Goal: Task Accomplishment & Management: Use online tool/utility

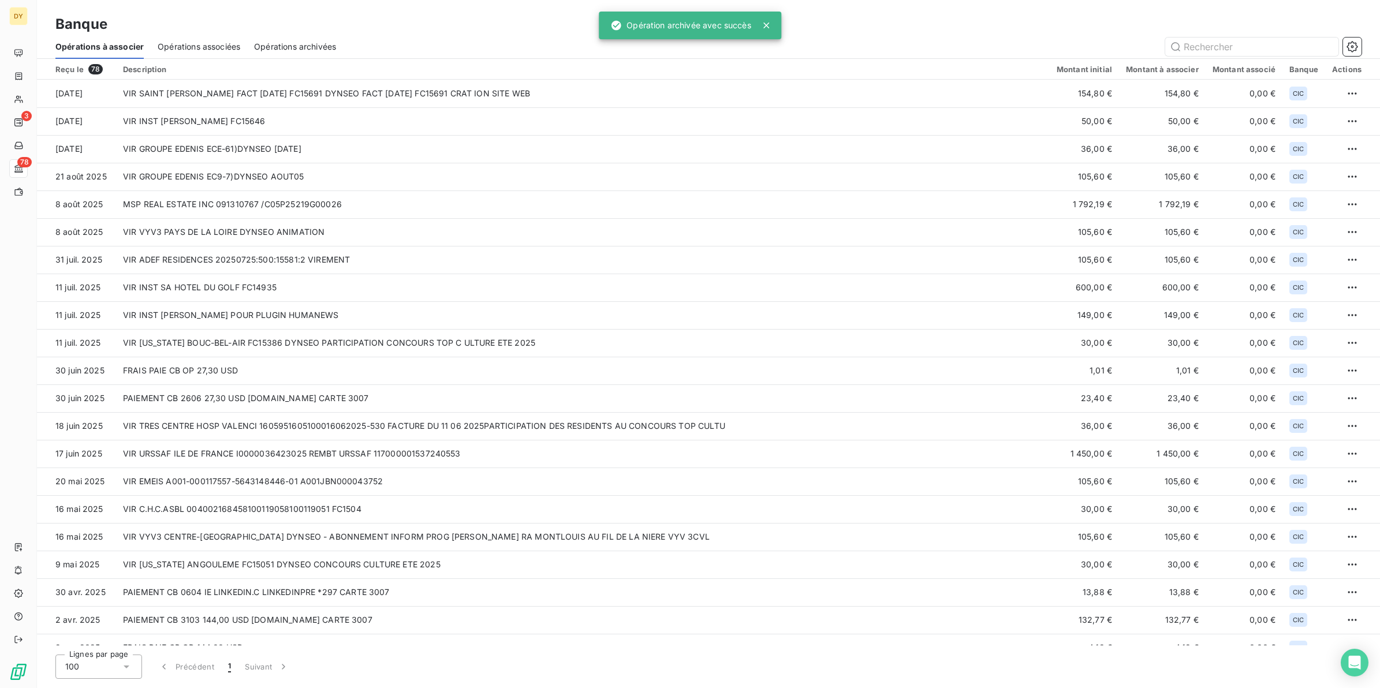
click at [209, 32] on div "Banque" at bounding box center [708, 24] width 1343 height 21
click at [195, 38] on div "Opérations associées" at bounding box center [199, 47] width 83 height 24
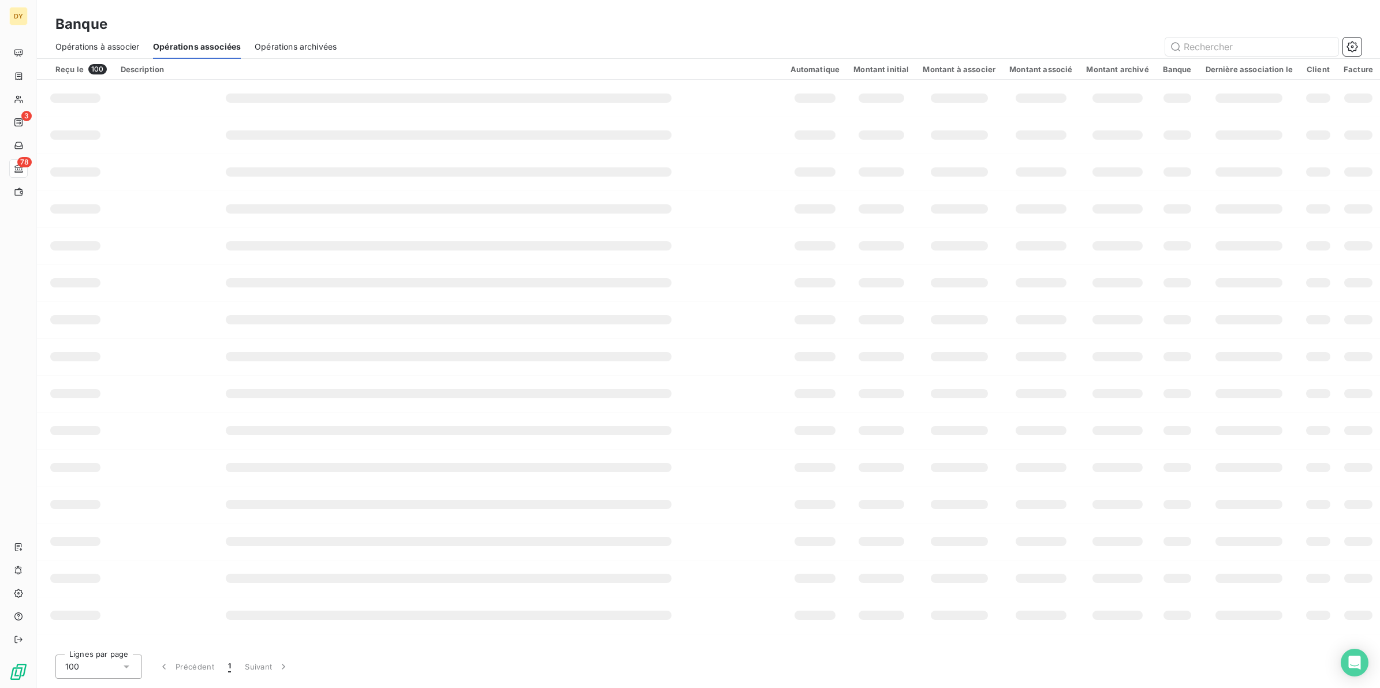
click at [102, 45] on span "Opérations à associer" at bounding box center [97, 47] width 84 height 12
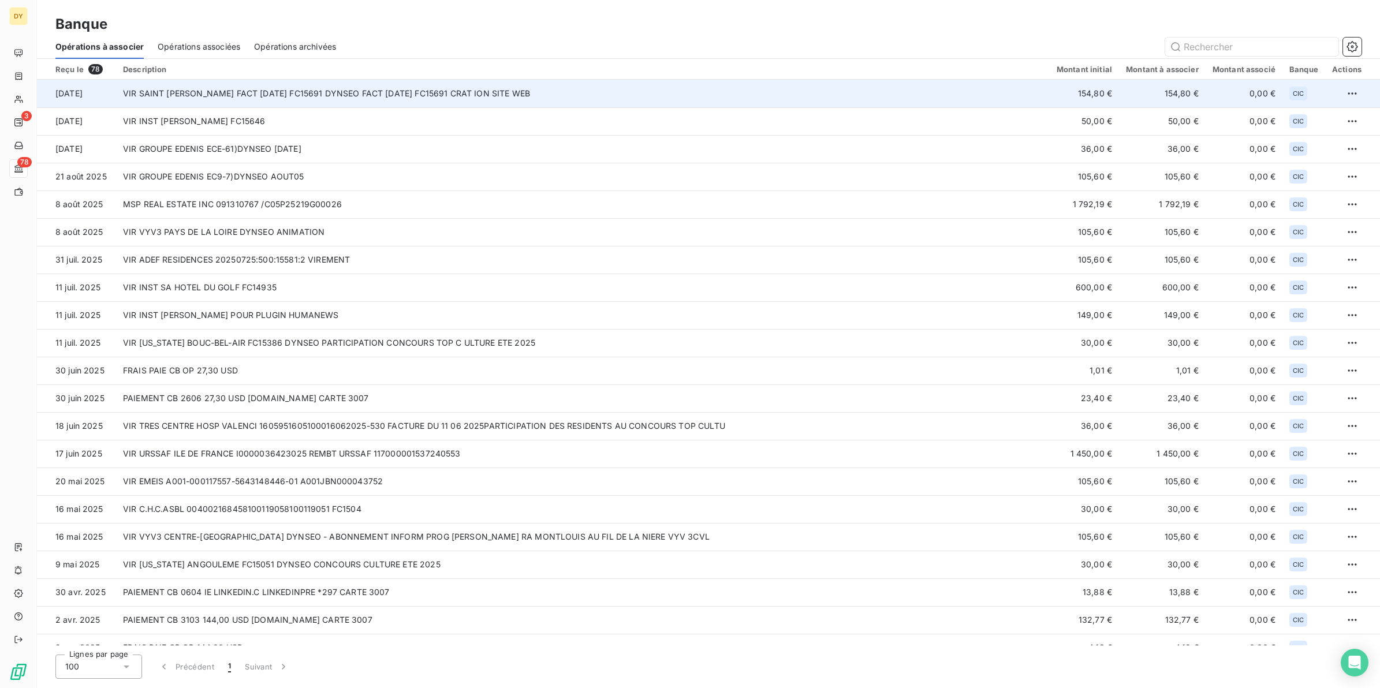
click at [282, 95] on td "VIR SAINT [PERSON_NAME] FACT [DATE] FC15691 DYNSEO FACT [DATE] FC15691 CRAT ION…" at bounding box center [583, 94] width 934 height 28
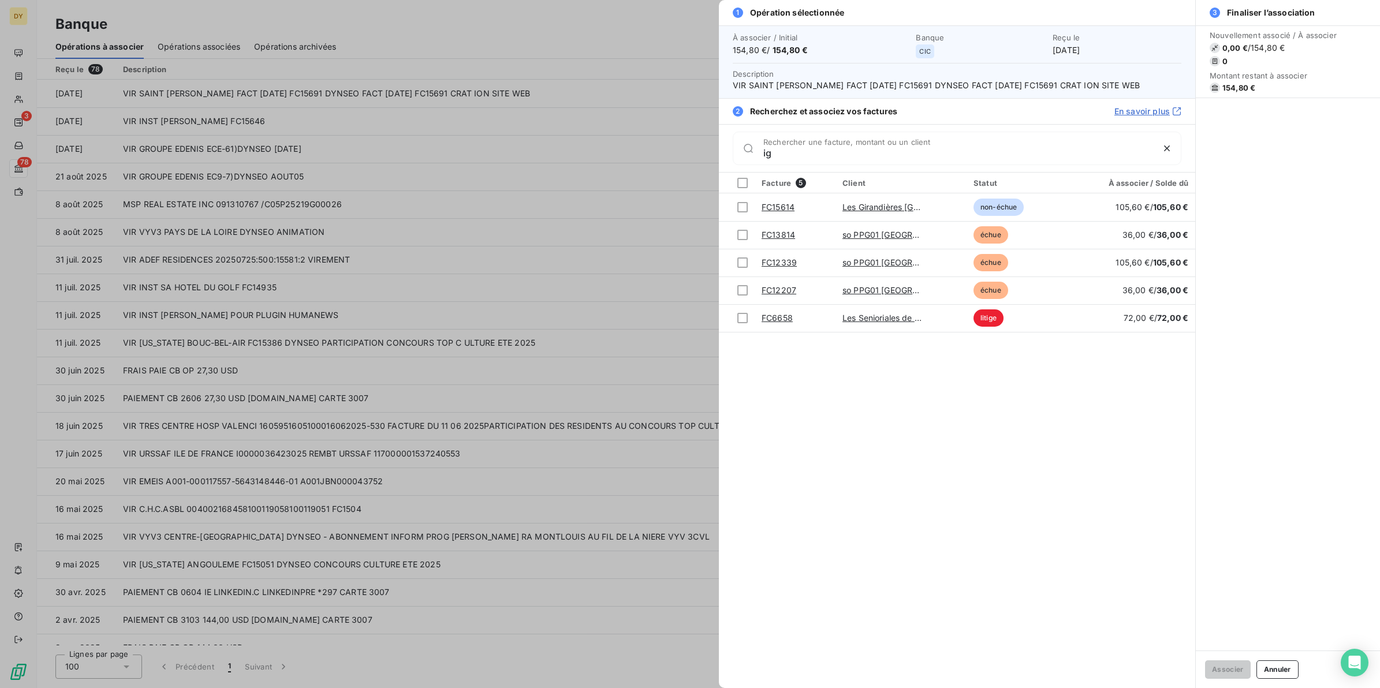
type input "i"
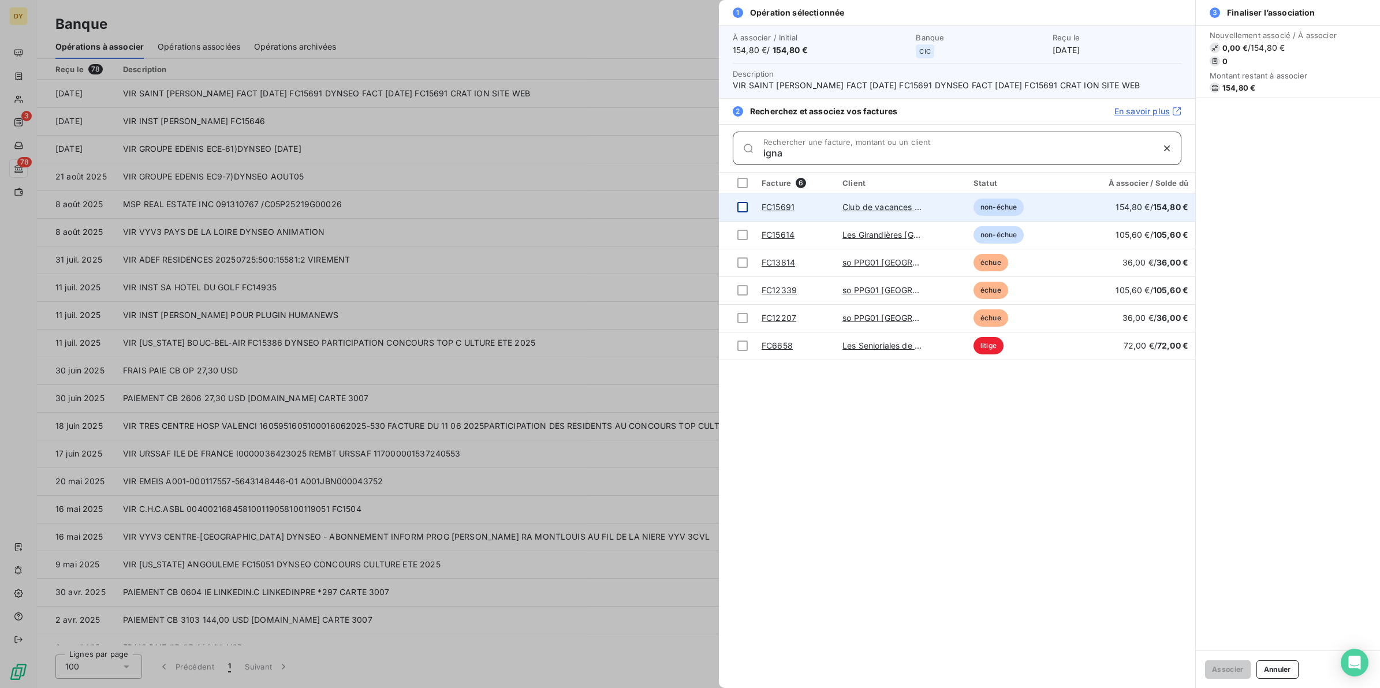
type input "igna"
click at [739, 206] on div at bounding box center [742, 207] width 10 height 10
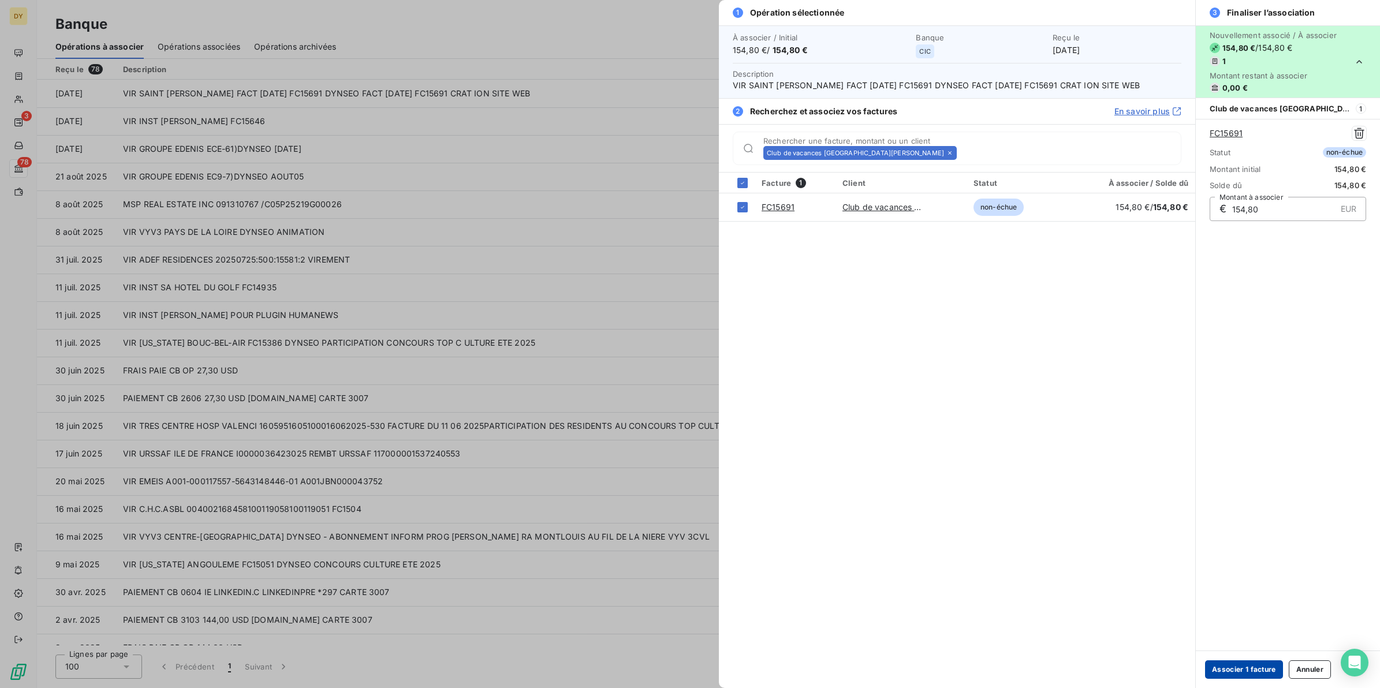
click at [1263, 670] on button "Associer 1 facture" at bounding box center [1244, 669] width 78 height 18
